Goal: Navigation & Orientation: Find specific page/section

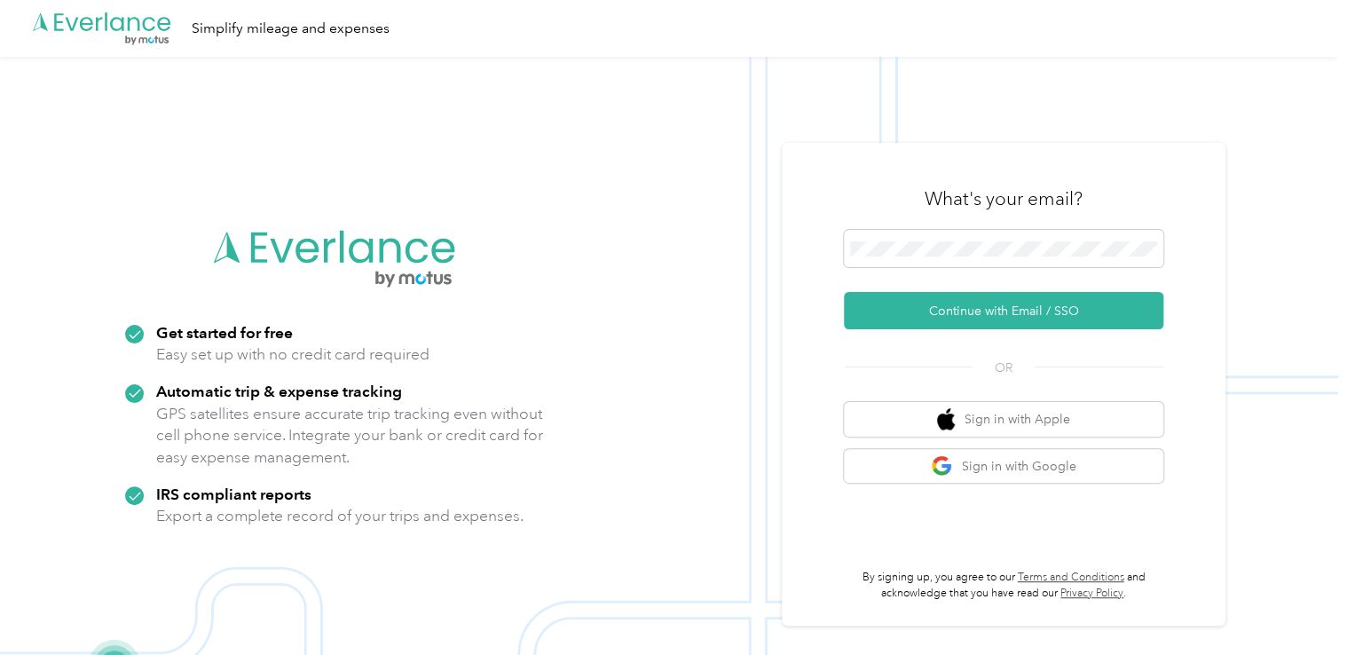
click at [706, 294] on img at bounding box center [669, 384] width 1338 height 655
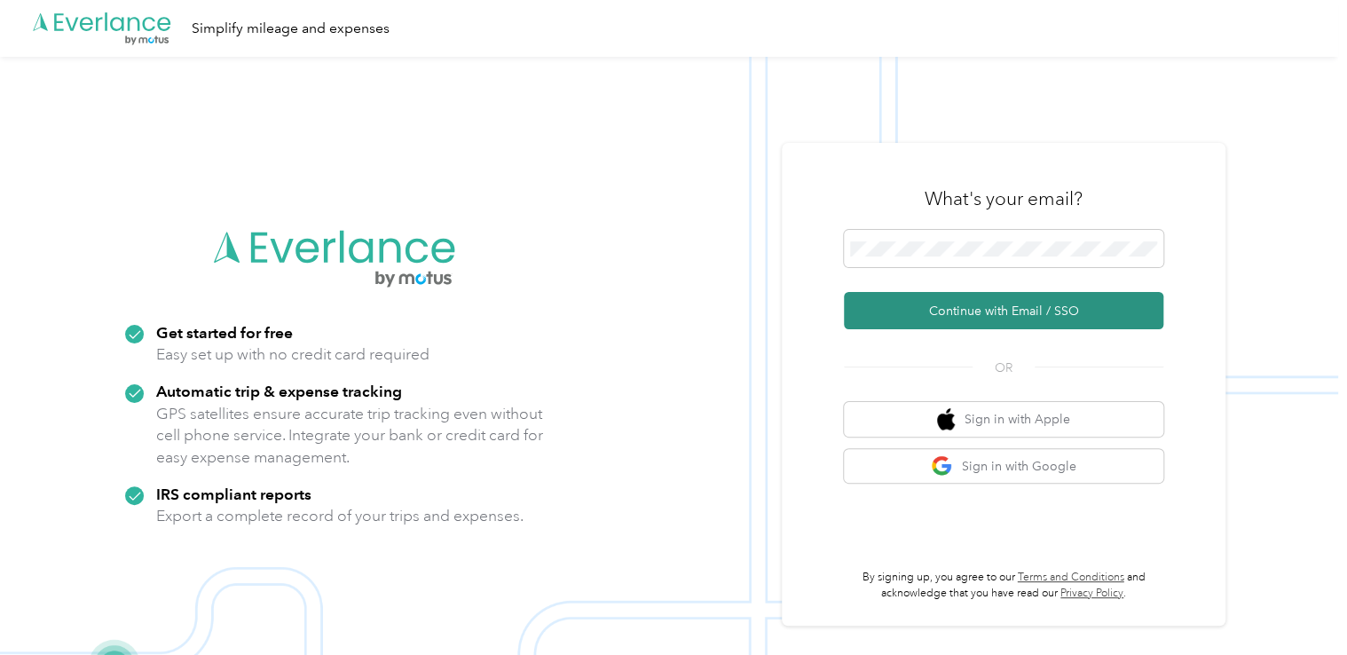
click at [912, 314] on button "Continue with Email / SSO" at bounding box center [1003, 310] width 319 height 37
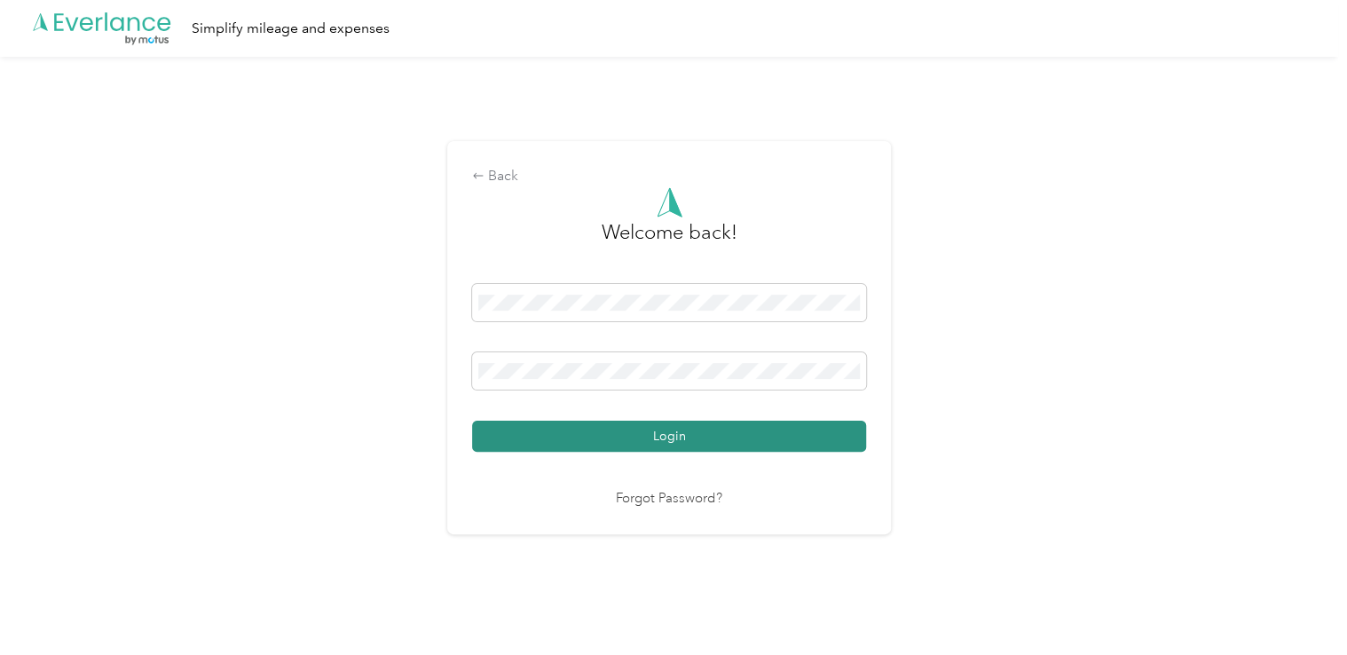
click at [799, 445] on button "Login" at bounding box center [669, 435] width 394 height 31
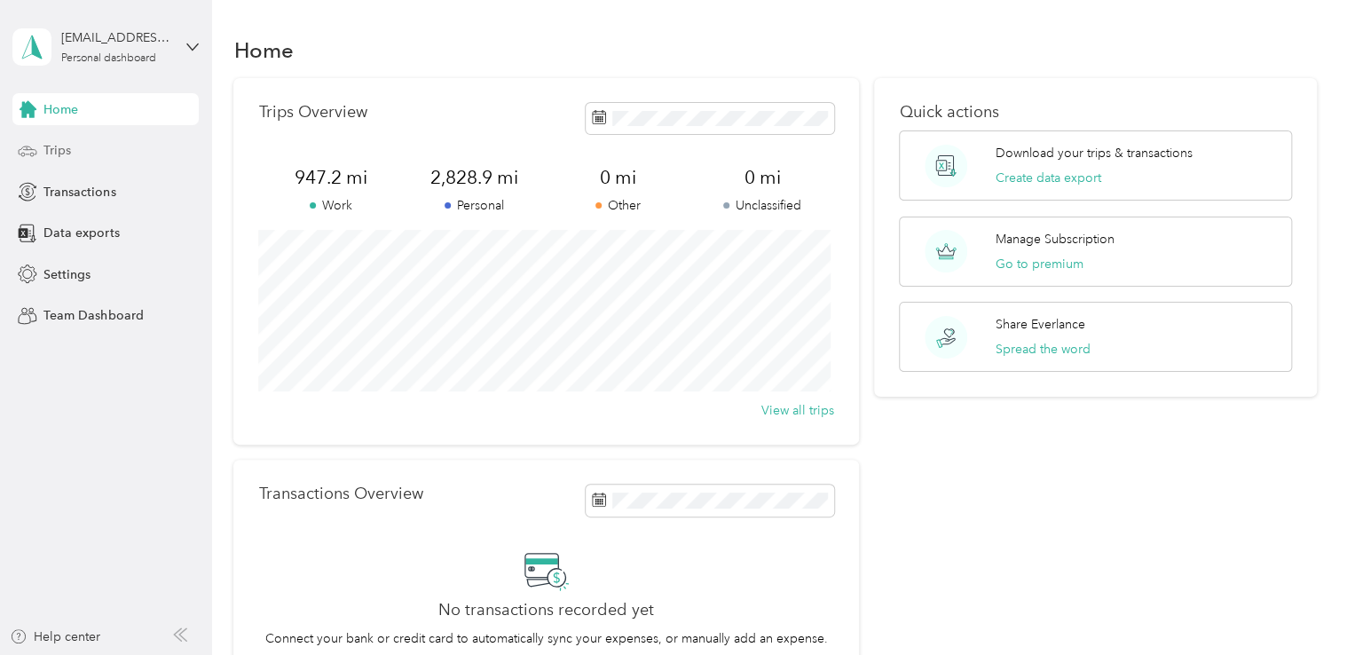
click at [75, 147] on div "Trips" at bounding box center [105, 151] width 186 height 32
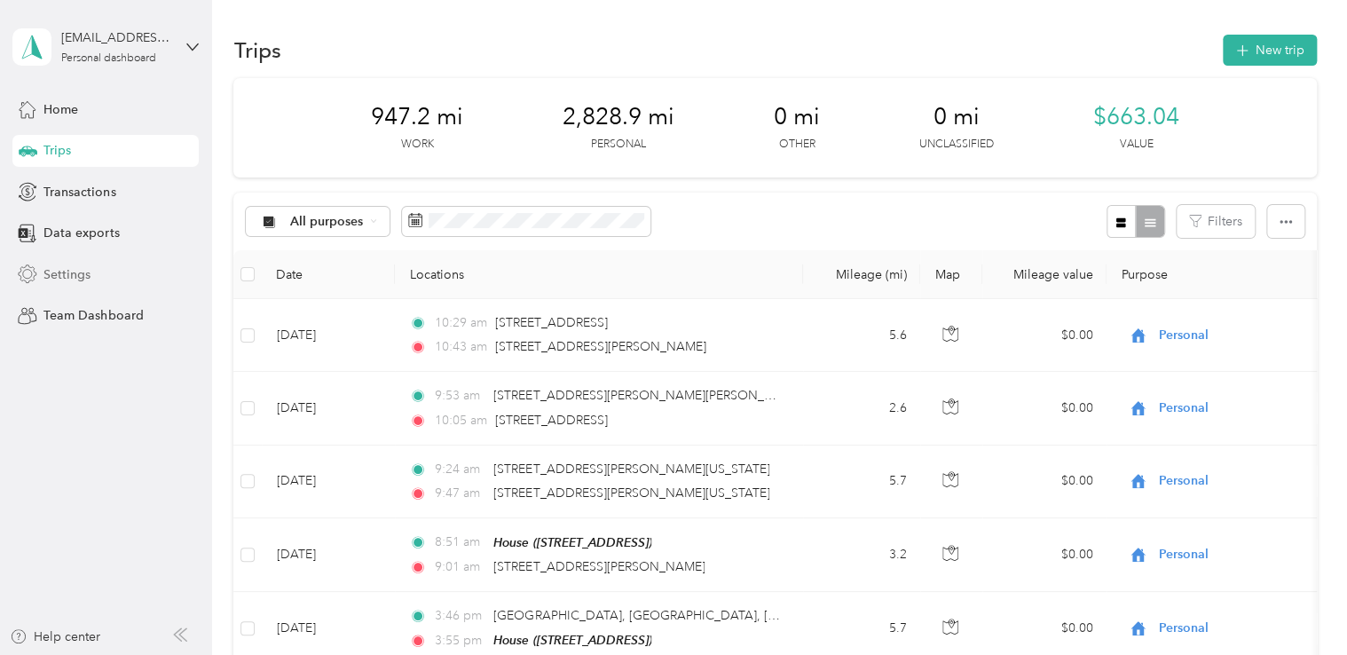
click at [67, 270] on span "Settings" at bounding box center [66, 274] width 47 height 19
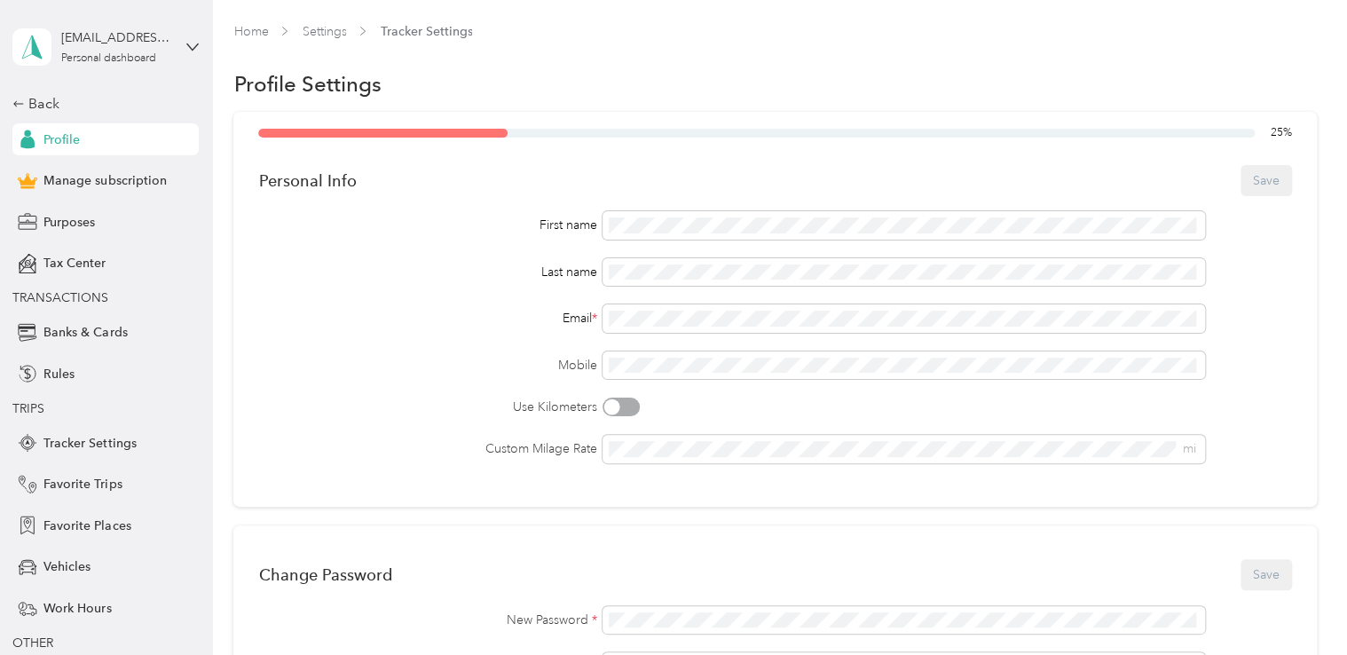
click at [67, 270] on span "Tax Center" at bounding box center [74, 263] width 62 height 19
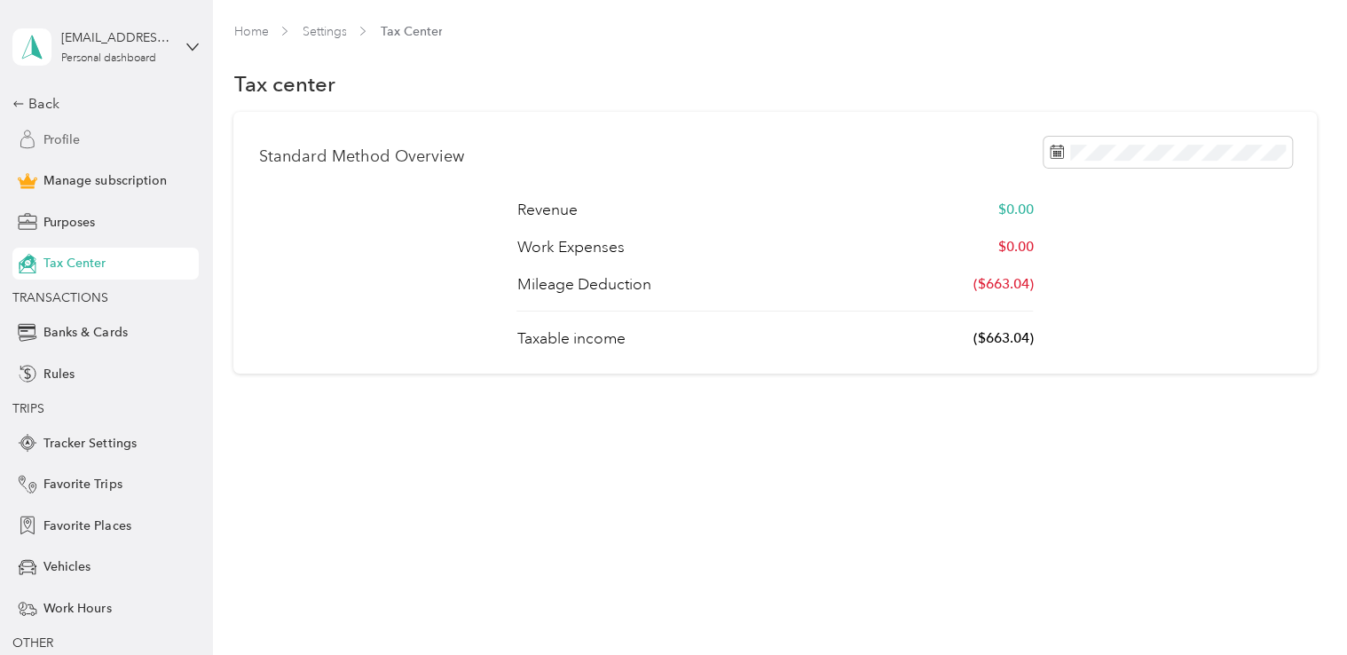
click at [71, 137] on span "Profile" at bounding box center [61, 139] width 36 height 19
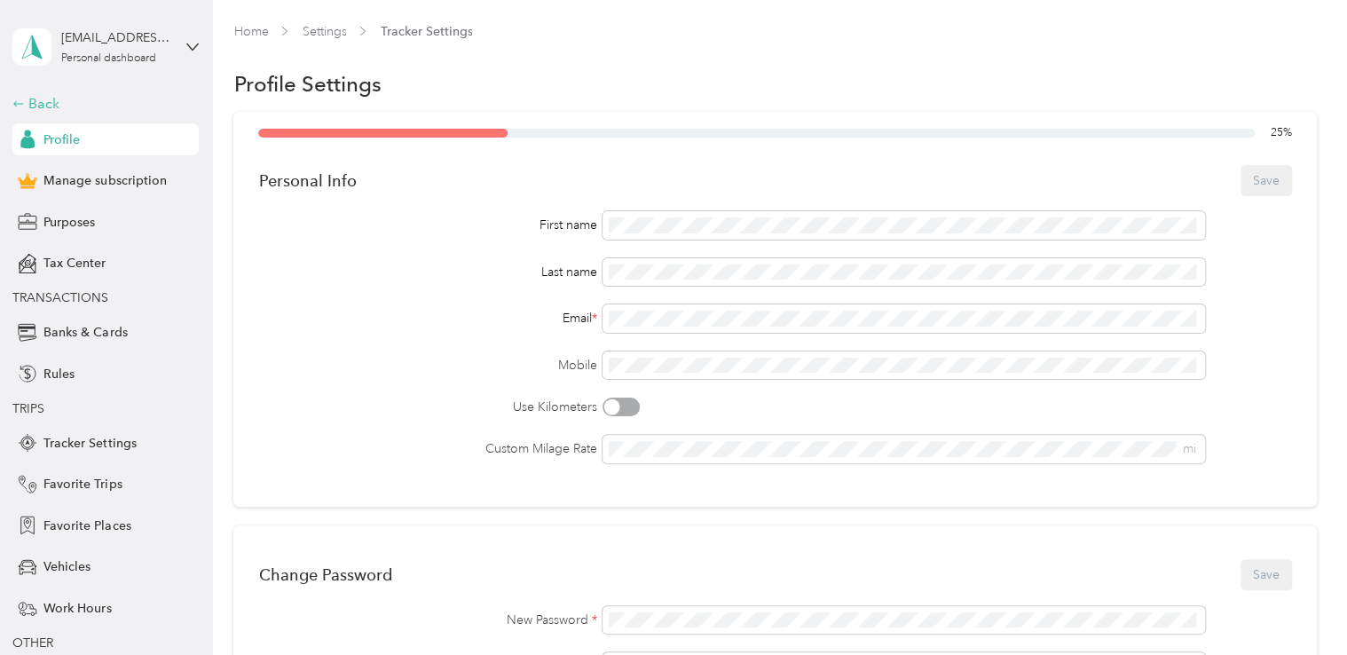
click at [51, 100] on div "Back" at bounding box center [100, 103] width 177 height 21
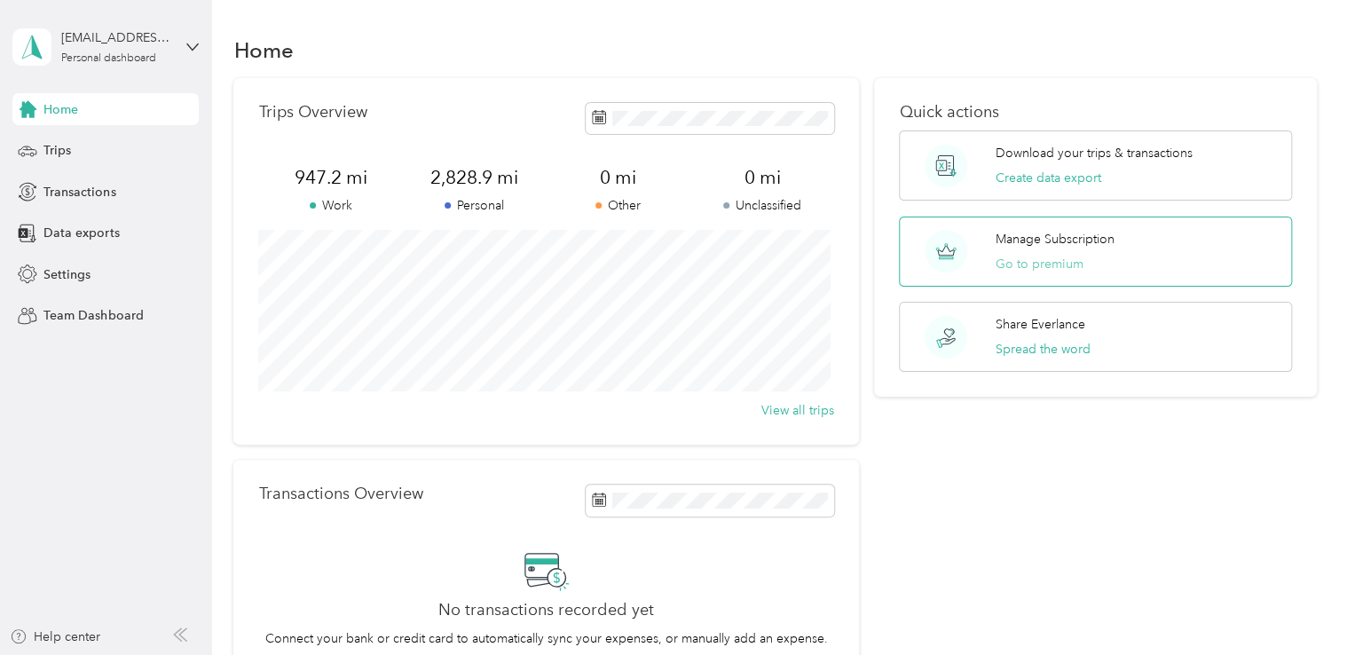
click at [1017, 255] on button "Go to premium" at bounding box center [1039, 264] width 88 height 19
click at [160, 42] on div "[EMAIL_ADDRESS][DOMAIN_NAME]" at bounding box center [116, 37] width 111 height 19
click at [393, 41] on div "Home" at bounding box center [774, 49] width 1082 height 37
click at [103, 315] on span "Team Dashboard" at bounding box center [92, 315] width 99 height 19
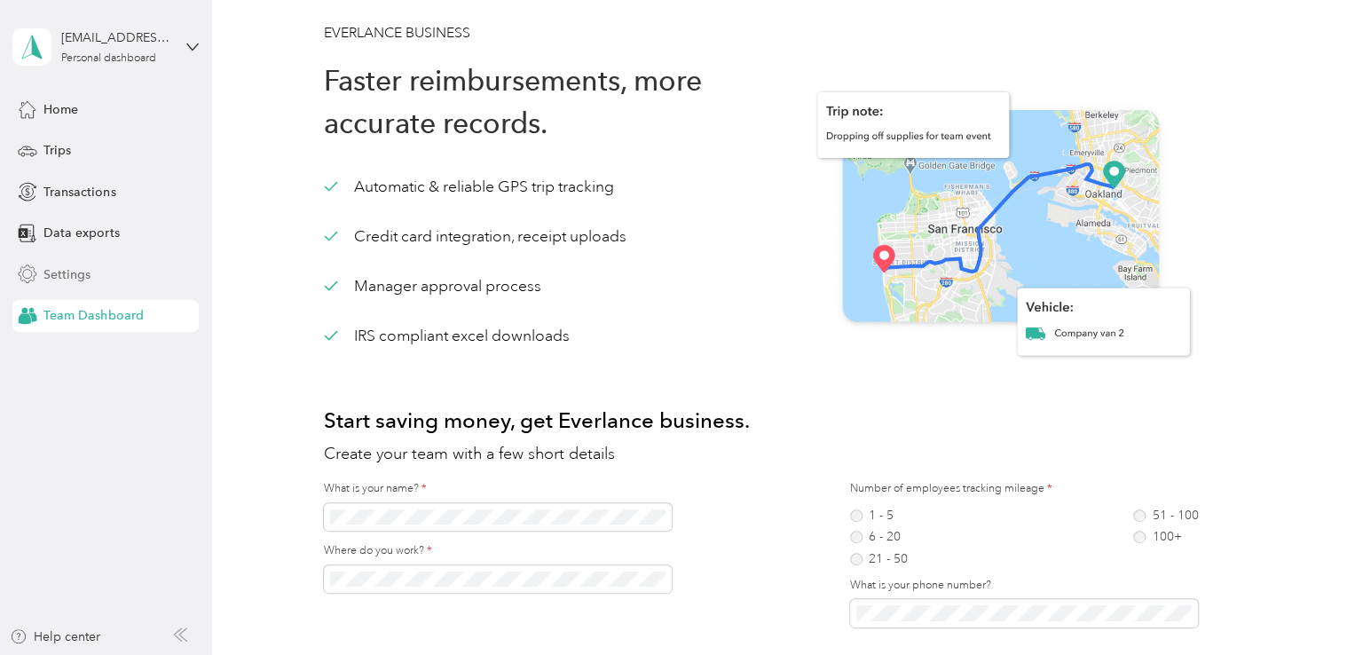
click at [82, 273] on span "Settings" at bounding box center [66, 274] width 47 height 19
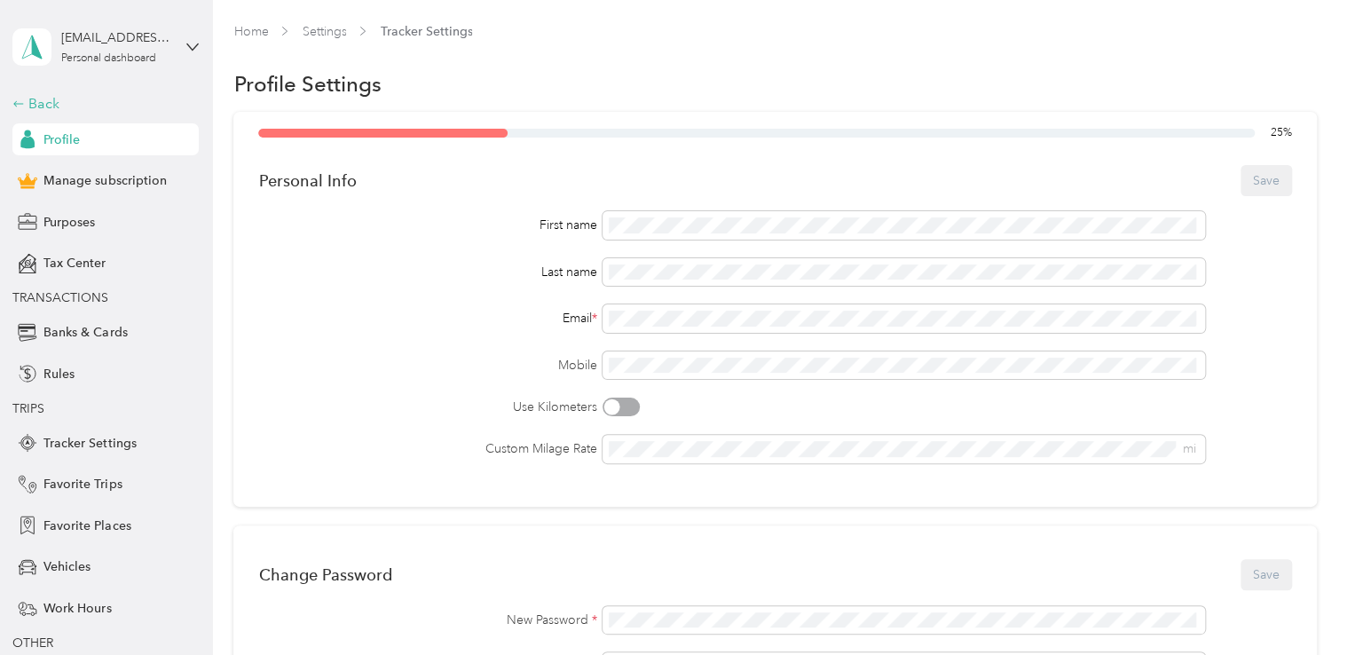
click at [45, 103] on div "Back" at bounding box center [100, 103] width 177 height 21
